Goal: Information Seeking & Learning: Learn about a topic

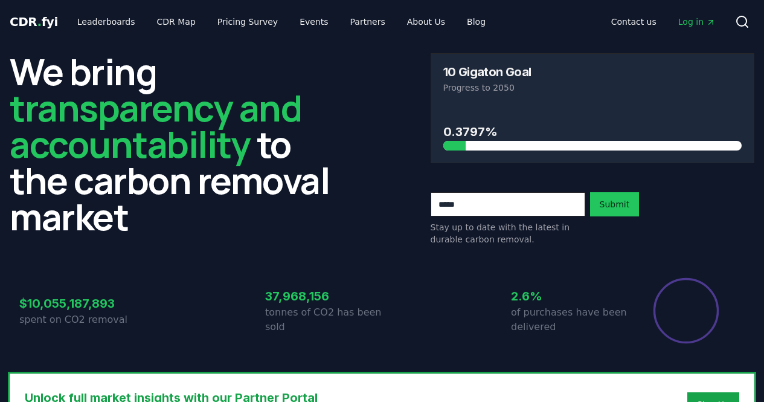
scroll to position [402, 0]
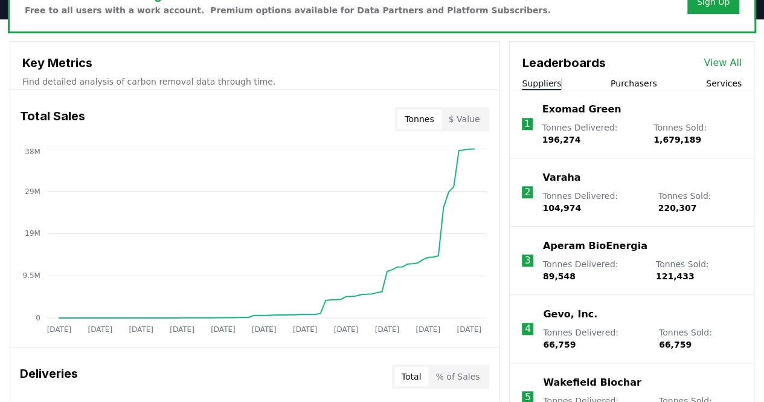
click at [631, 80] on button "Purchasers" at bounding box center [634, 83] width 47 height 12
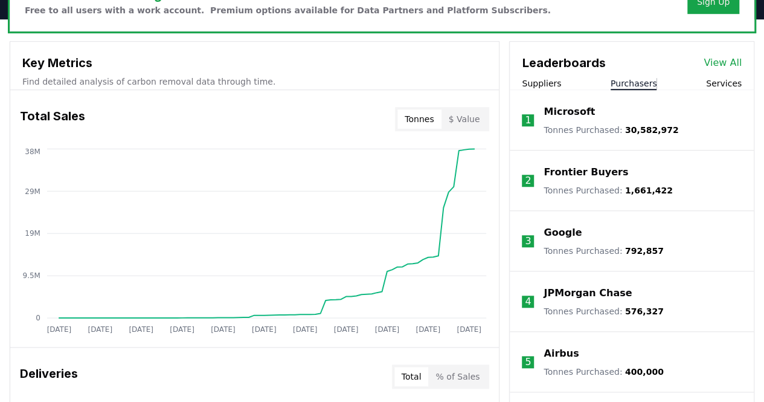
click at [715, 61] on link "View All" at bounding box center [723, 63] width 38 height 14
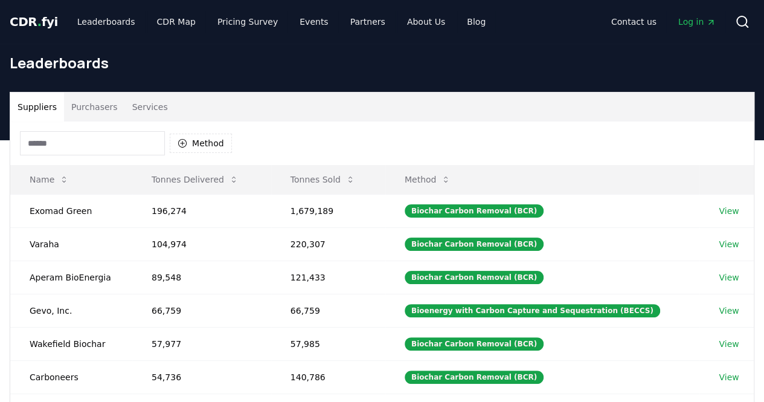
click at [96, 113] on button "Purchasers" at bounding box center [94, 106] width 61 height 29
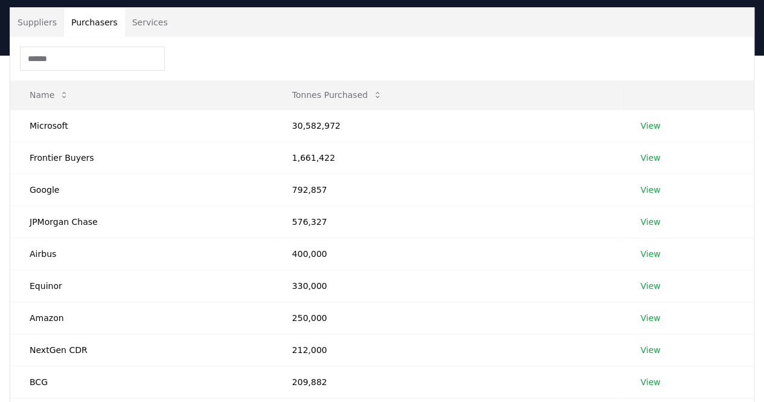
scroll to position [100, 0]
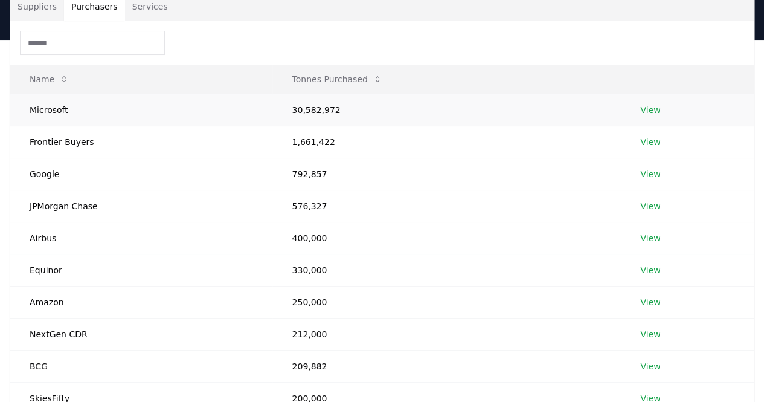
click at [650, 108] on link "View" at bounding box center [650, 110] width 20 height 12
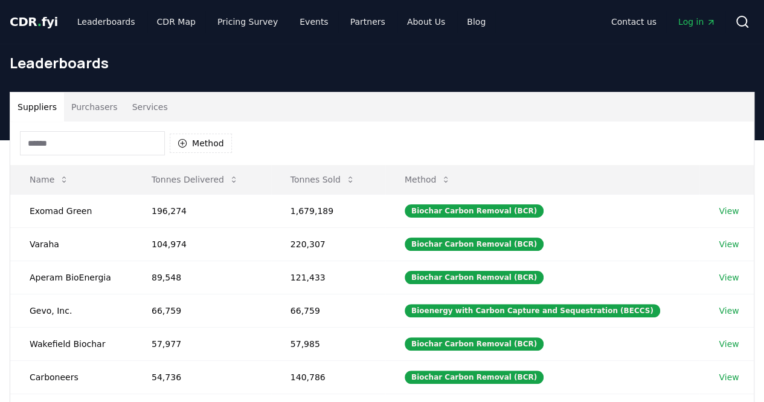
click at [98, 117] on button "Purchasers" at bounding box center [94, 106] width 61 height 29
